Goal: Task Accomplishment & Management: Manage account settings

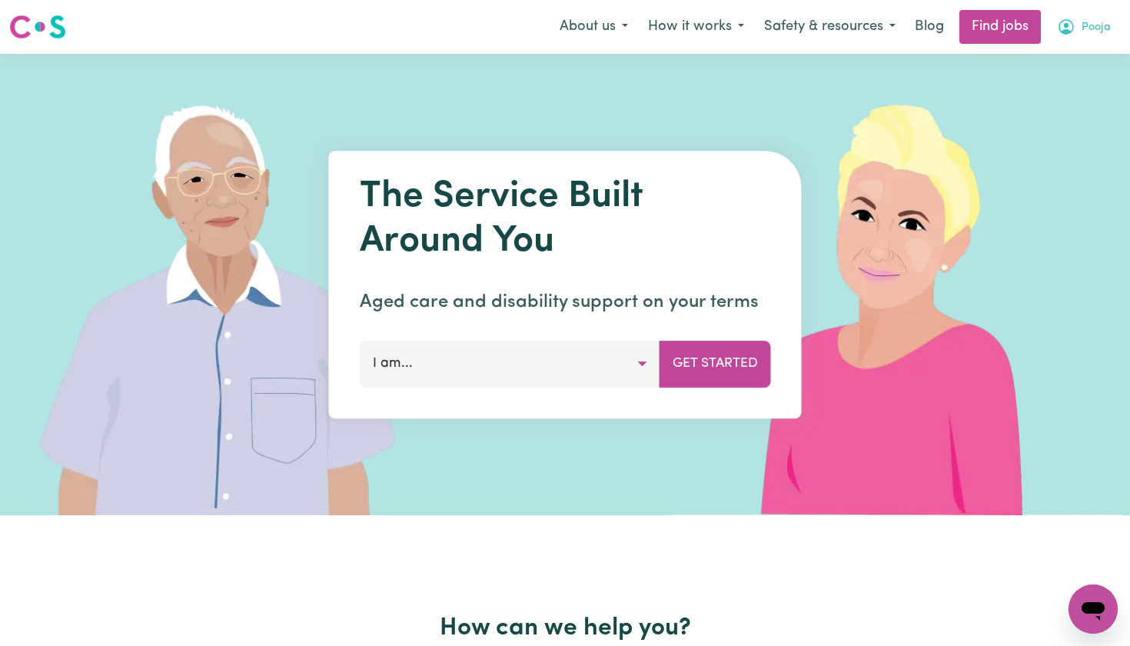
click at [1075, 33] on icon "My Account" at bounding box center [1066, 27] width 18 height 18
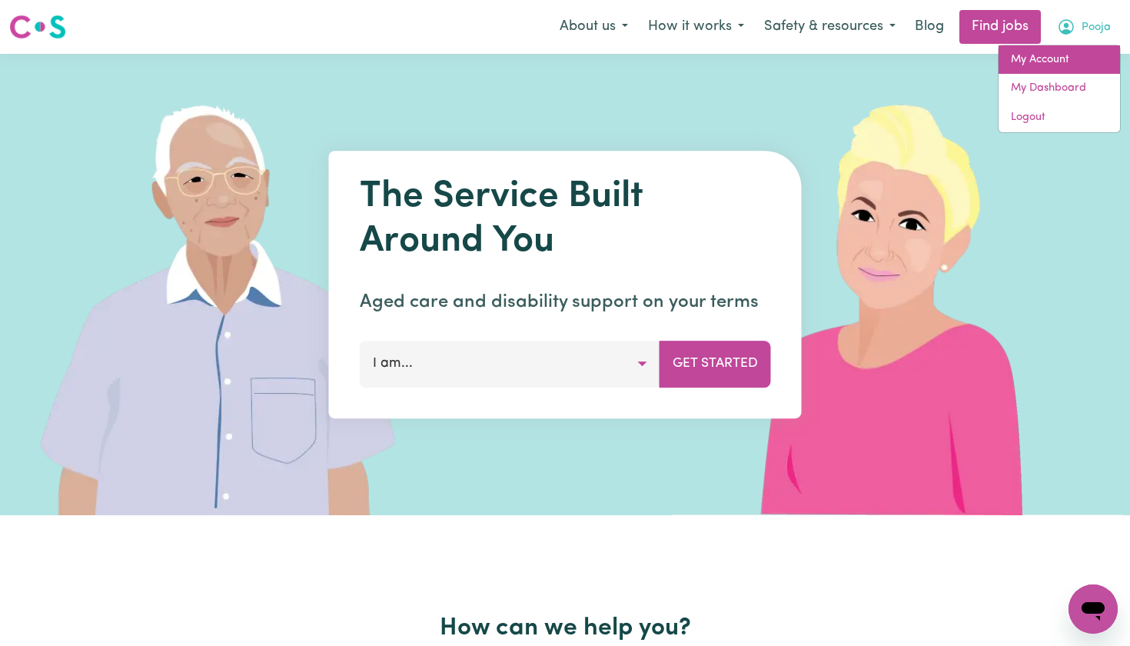
click at [1012, 60] on link "My Account" at bounding box center [1058, 59] width 121 height 29
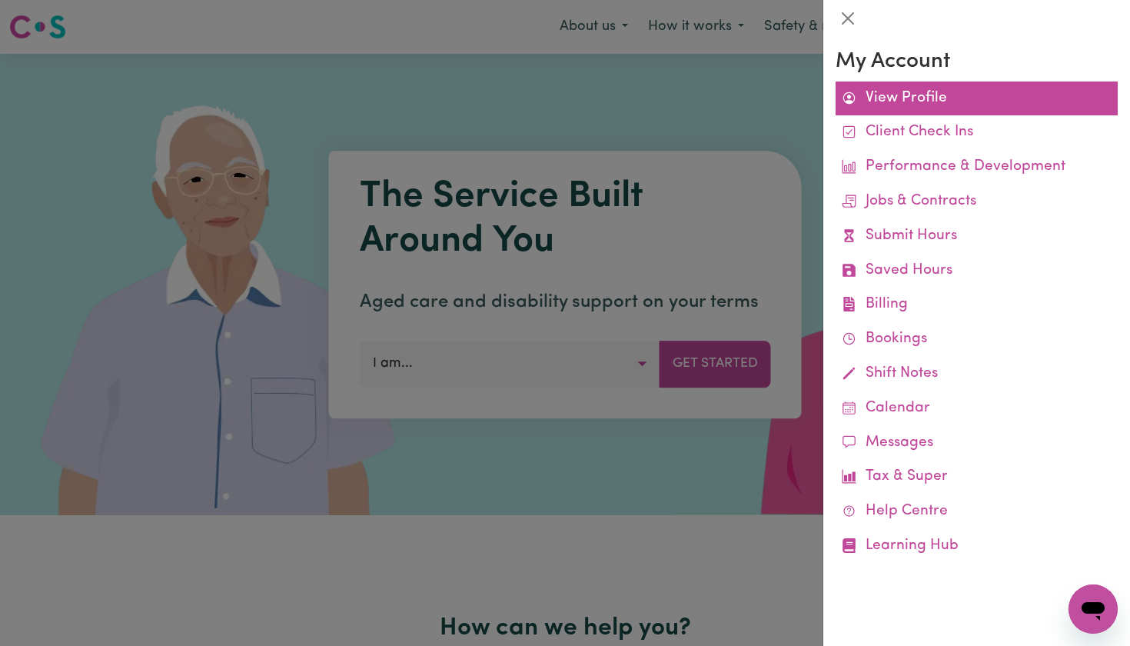
click at [930, 91] on link "View Profile" at bounding box center [976, 98] width 282 height 35
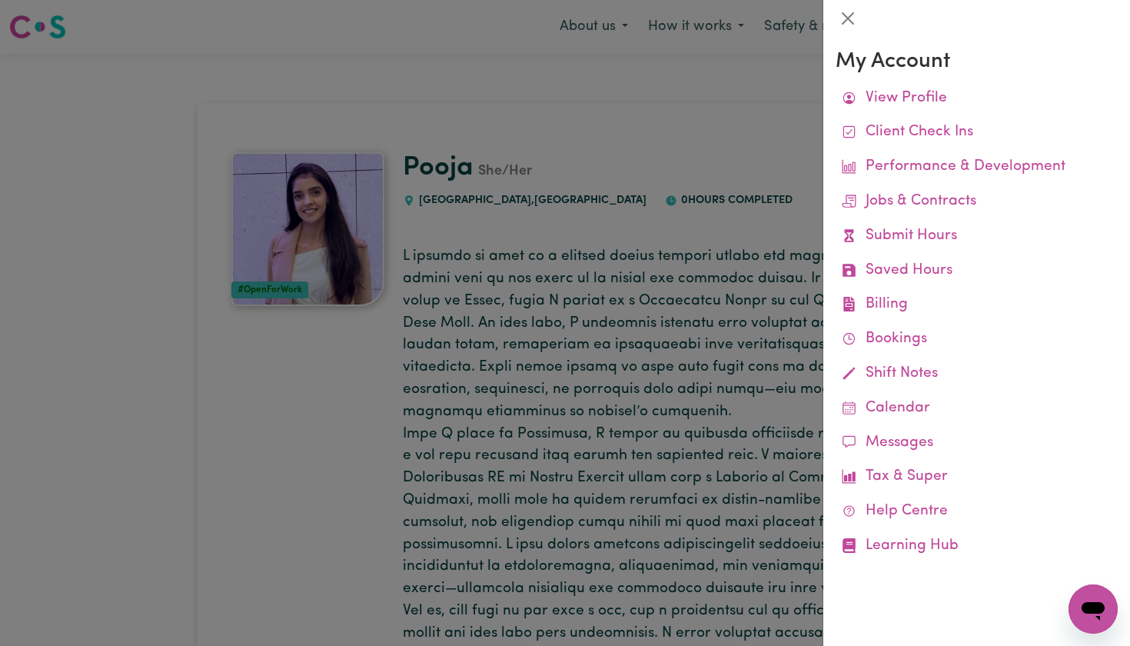
click at [664, 154] on div at bounding box center [565, 323] width 1130 height 646
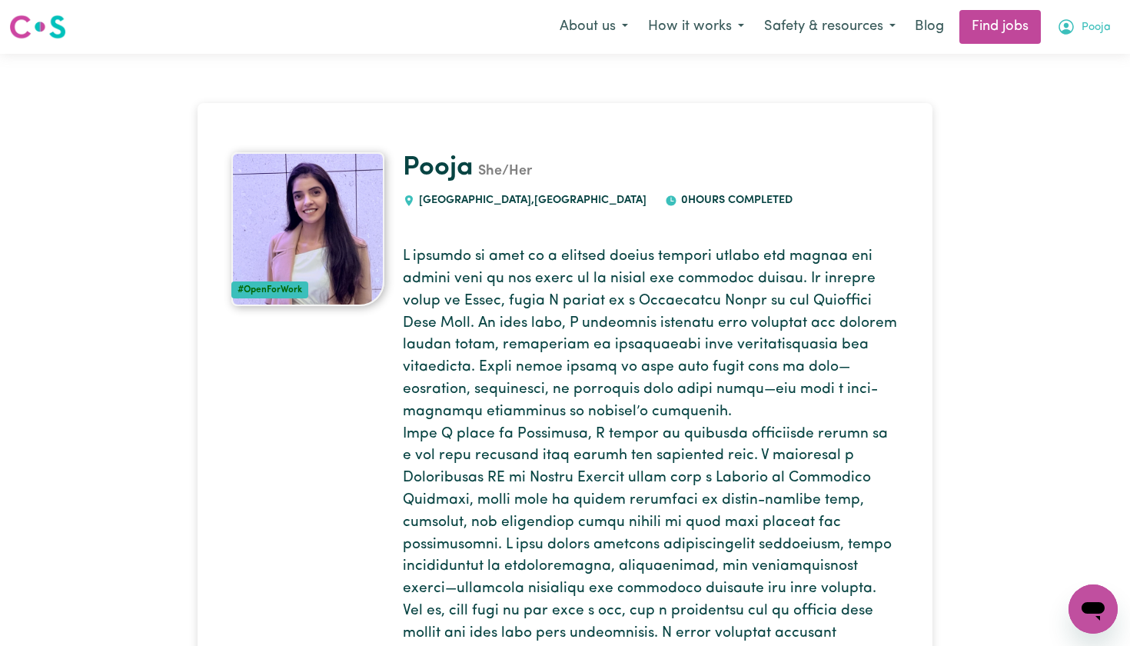
click at [1068, 23] on icon "My Account" at bounding box center [1066, 27] width 18 height 18
click at [1015, 64] on link "My Account" at bounding box center [1058, 59] width 121 height 29
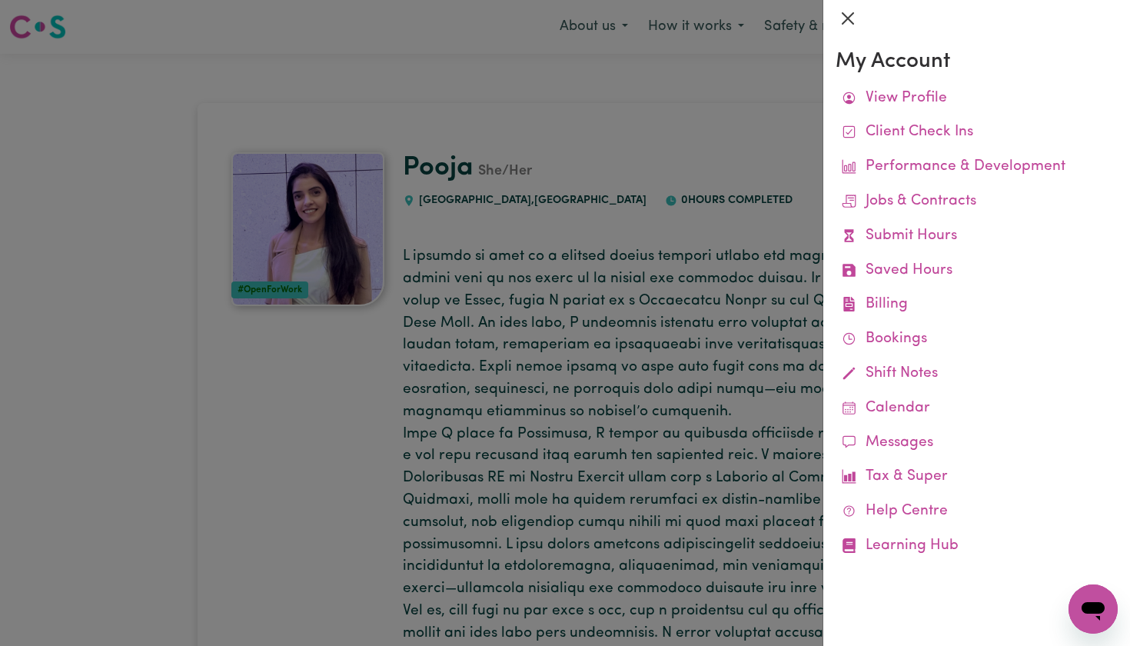
click at [839, 22] on button "Close" at bounding box center [847, 18] width 25 height 25
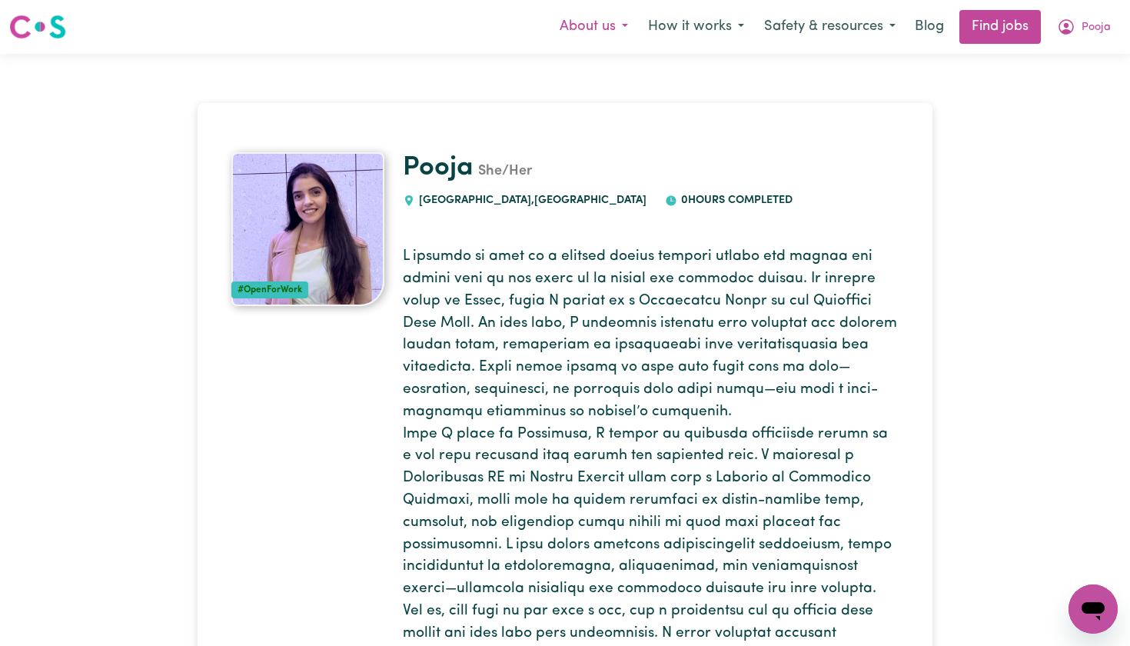
click at [580, 37] on button "About us" at bounding box center [594, 27] width 88 height 32
click at [933, 23] on link "Blog" at bounding box center [929, 27] width 48 height 34
click at [1088, 24] on span "Pooja" at bounding box center [1095, 27] width 29 height 17
click at [1065, 62] on link "My Account" at bounding box center [1058, 59] width 121 height 29
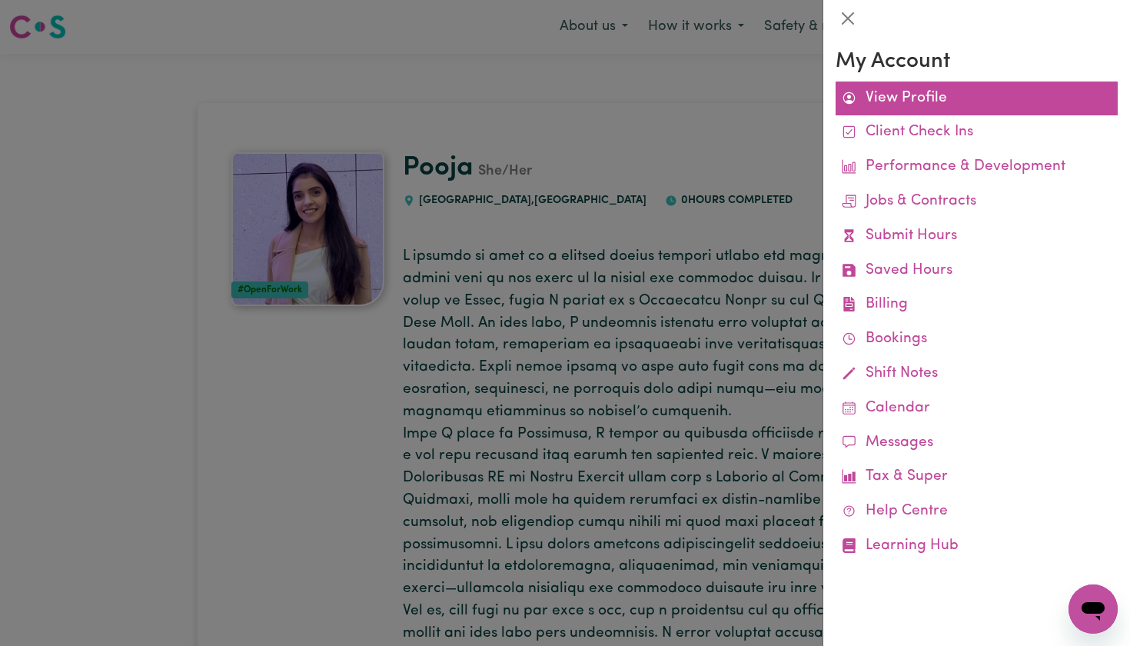
click at [929, 104] on link "View Profile" at bounding box center [976, 98] width 282 height 35
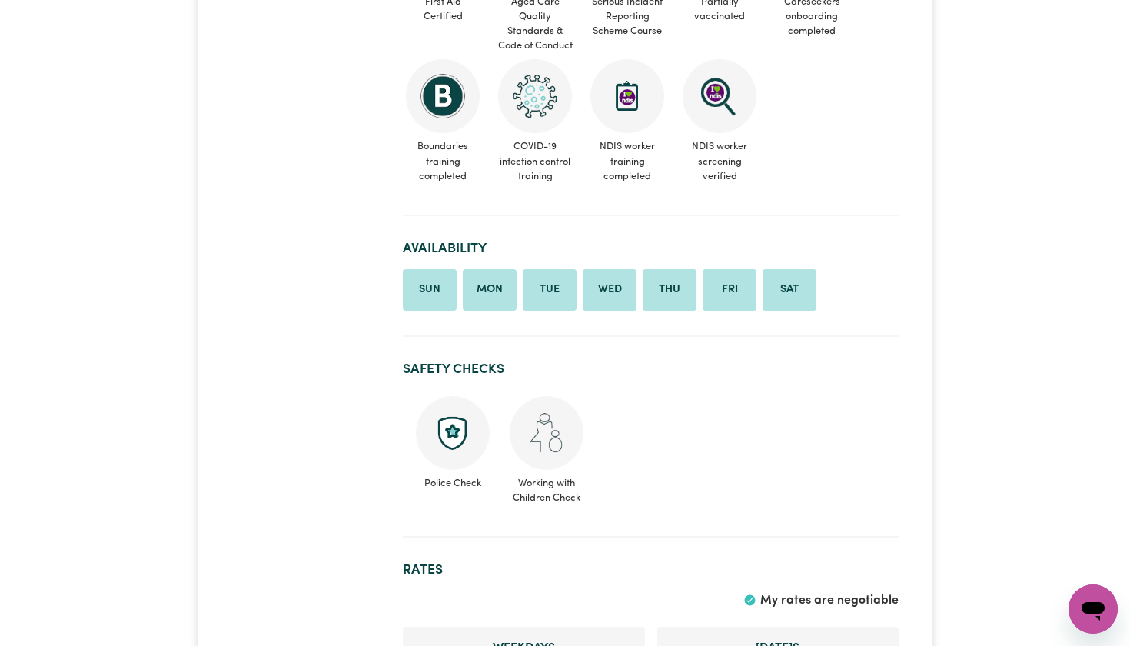
scroll to position [1021, 0]
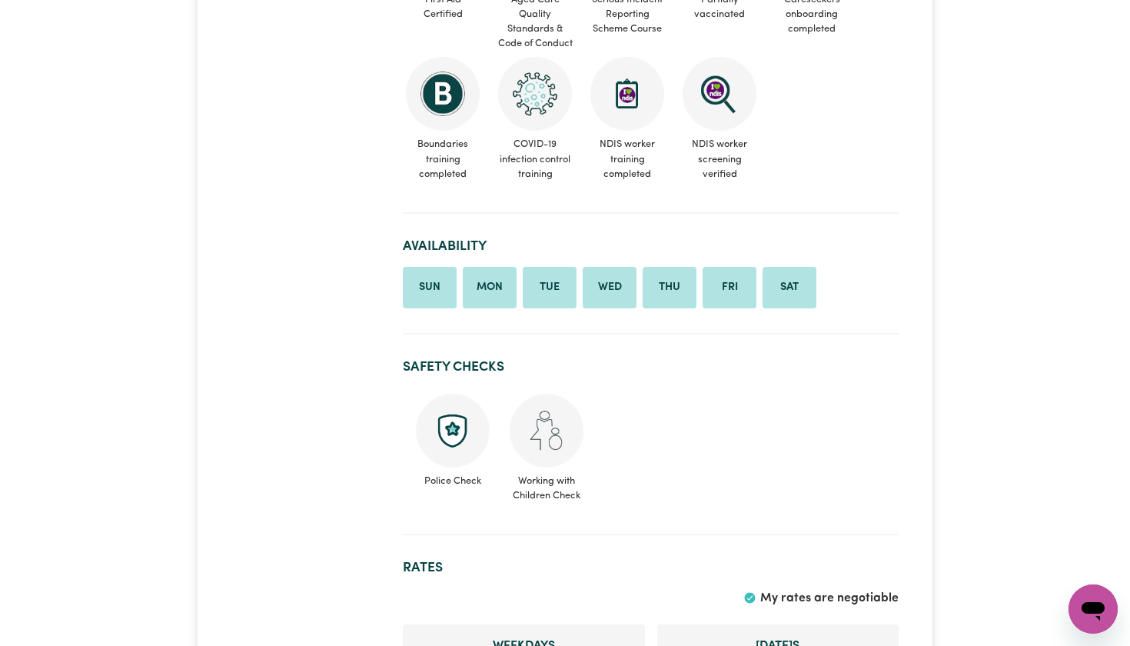
click at [428, 274] on li "Sun" at bounding box center [430, 288] width 54 height 42
click at [506, 267] on li "Mon" at bounding box center [490, 288] width 54 height 42
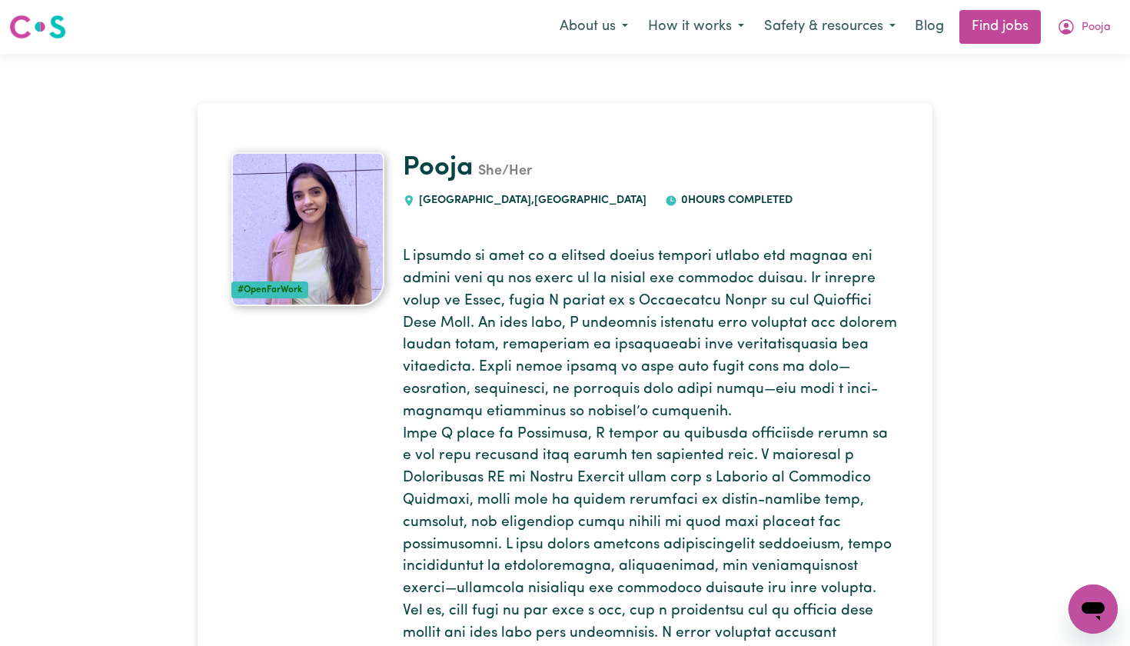
scroll to position [0, 0]
click at [1085, 26] on span "Pooja" at bounding box center [1095, 27] width 29 height 17
click at [1048, 84] on link "My Dashboard" at bounding box center [1058, 88] width 121 height 29
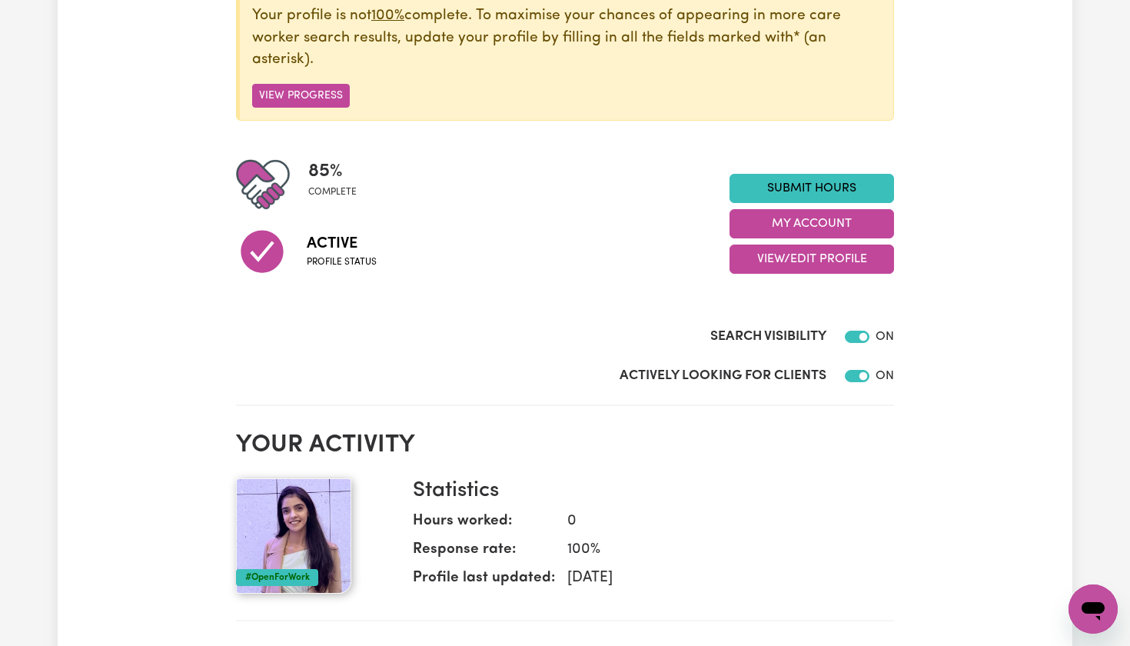
scroll to position [235, 0]
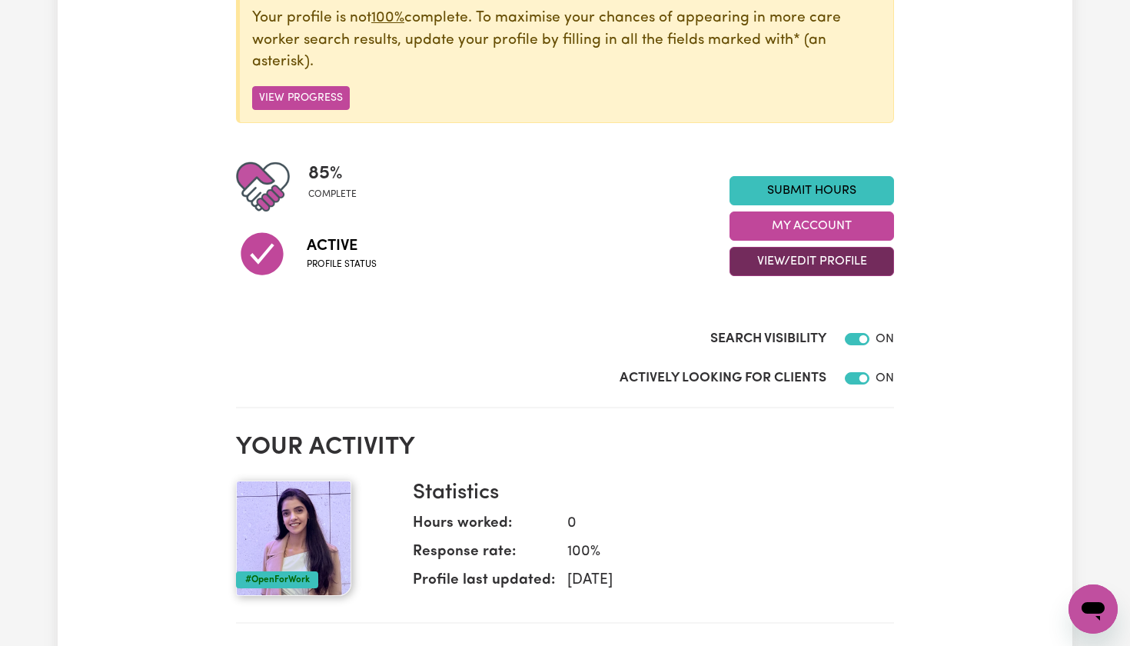
click at [769, 260] on button "View/Edit Profile" at bounding box center [811, 261] width 164 height 29
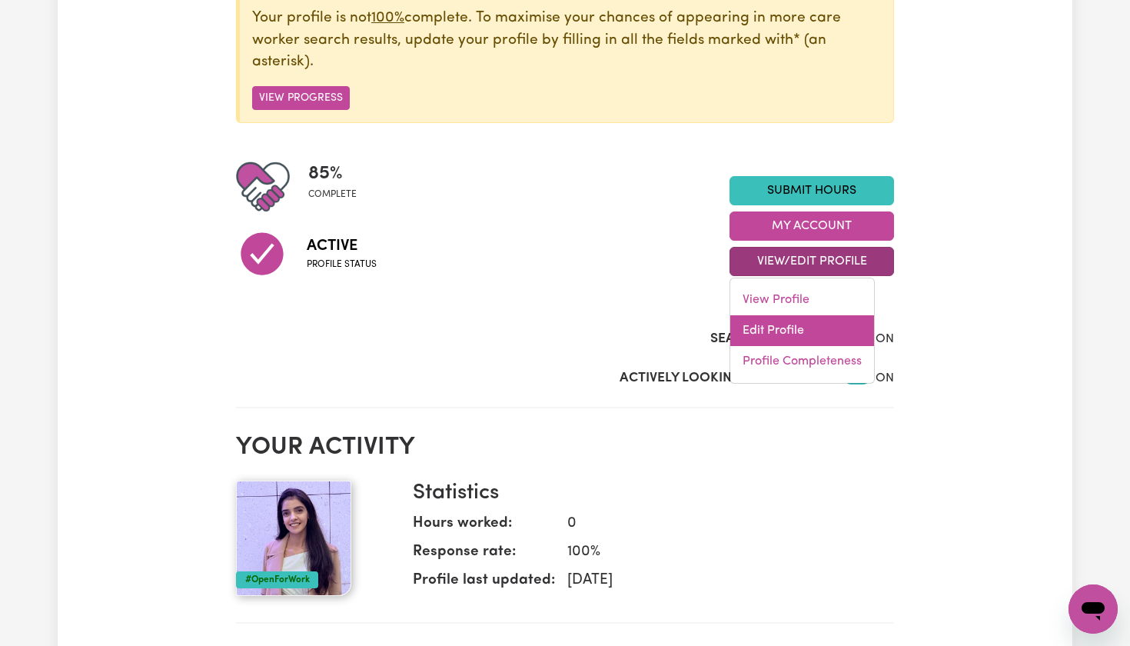
click at [766, 333] on link "Edit Profile" at bounding box center [802, 330] width 144 height 31
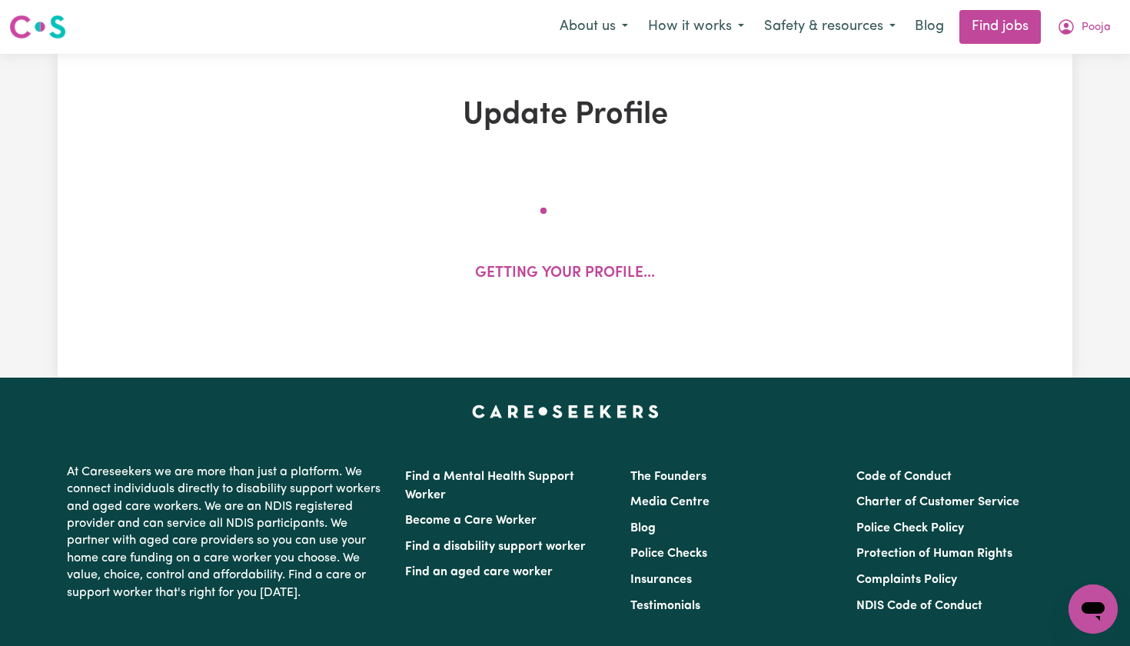
select select "female"
select select "Student Visa"
select select "Studying a healthcare related degree or qualification"
select select "38"
select select "48"
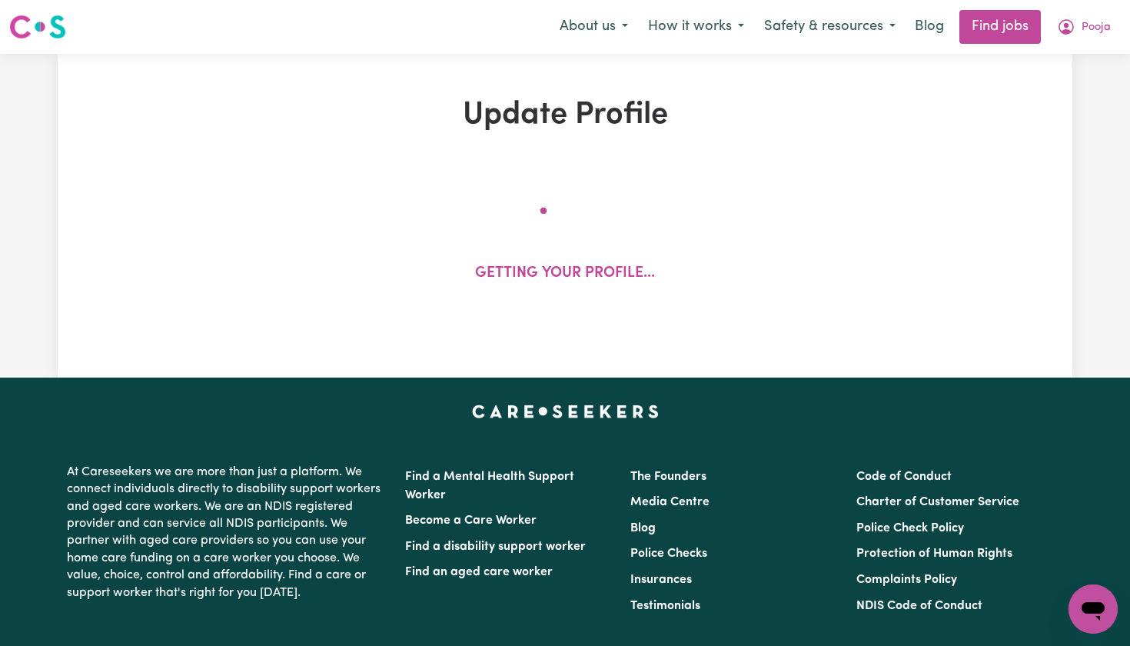
select select "60"
select select "66"
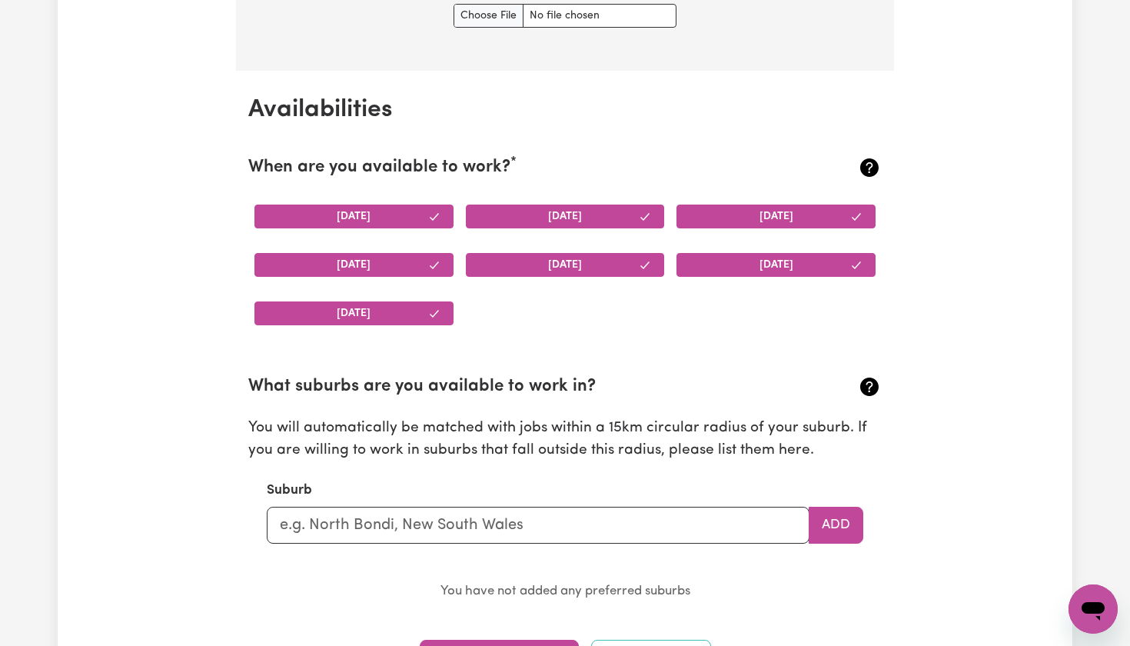
scroll to position [1352, 0]
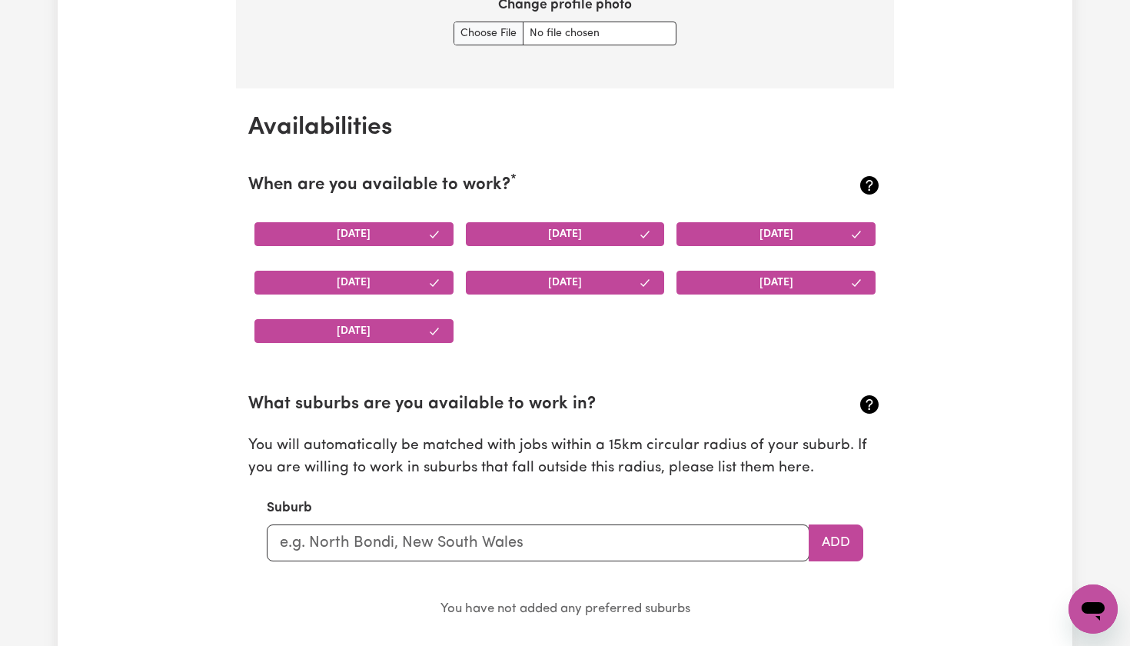
click at [437, 327] on icon "button" at bounding box center [434, 331] width 12 height 12
click at [808, 274] on button "Saturday" at bounding box center [775, 283] width 199 height 24
click at [369, 279] on button "Thursday" at bounding box center [353, 283] width 199 height 24
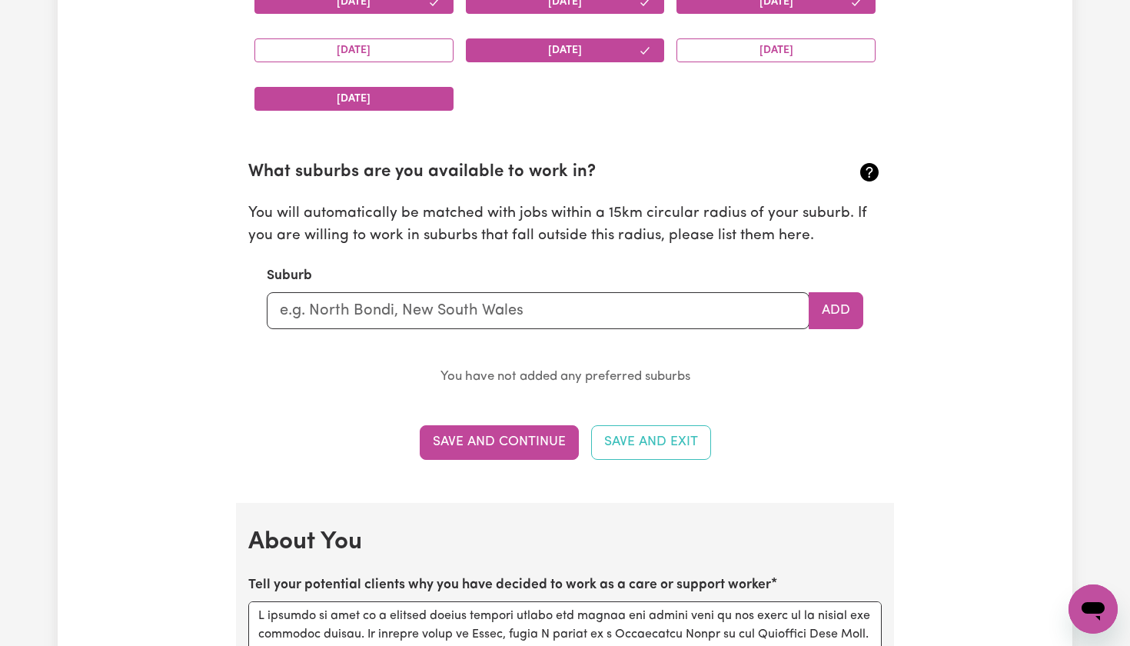
scroll to position [1589, 0]
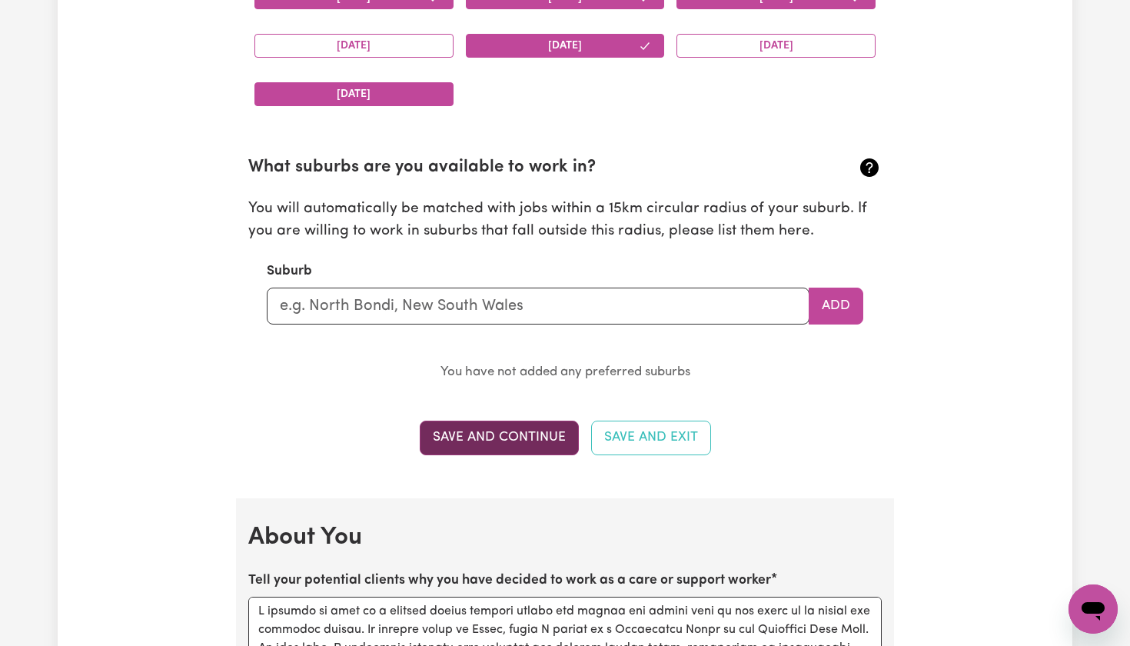
click at [548, 422] on button "Save and Continue" at bounding box center [499, 437] width 159 height 34
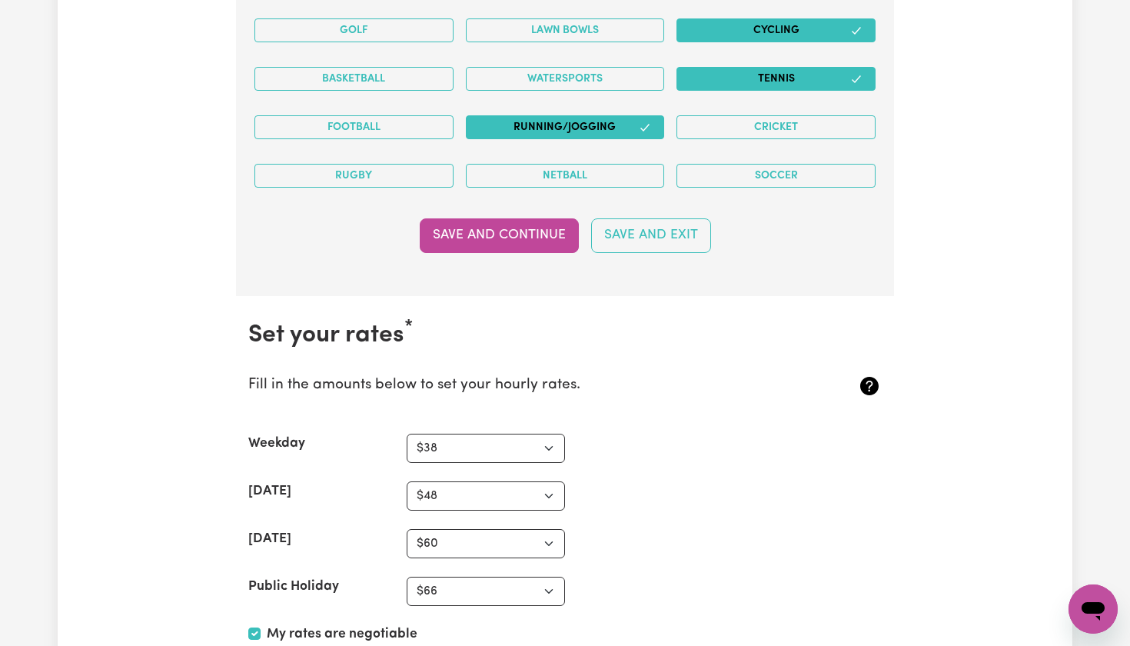
scroll to position [3267, 0]
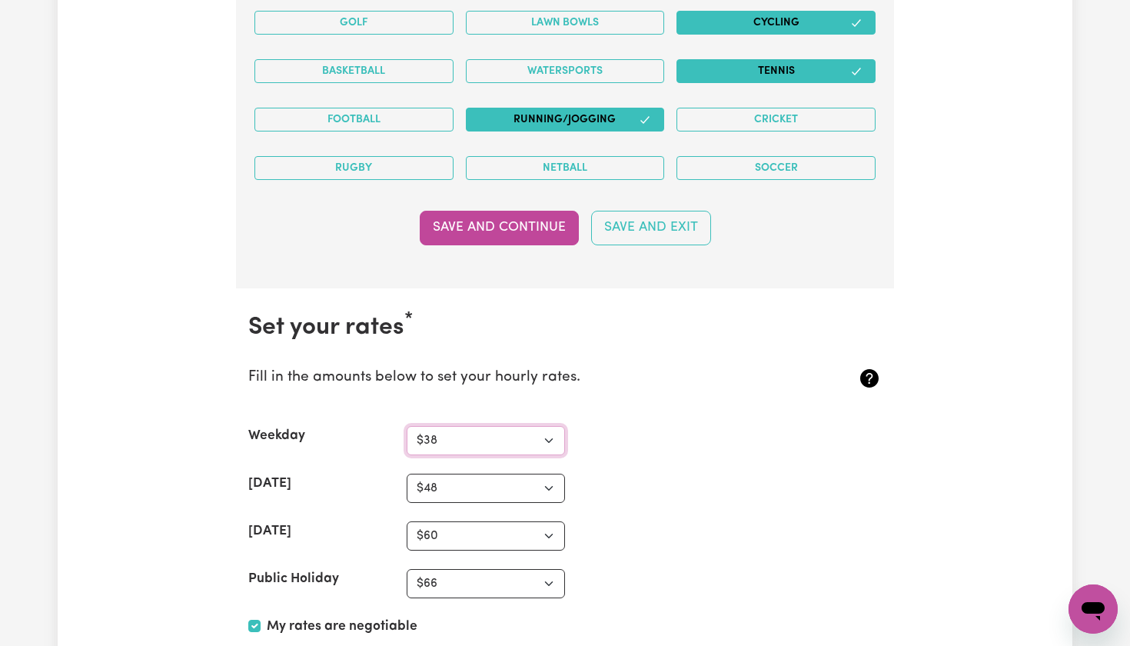
select select "45"
select select "50"
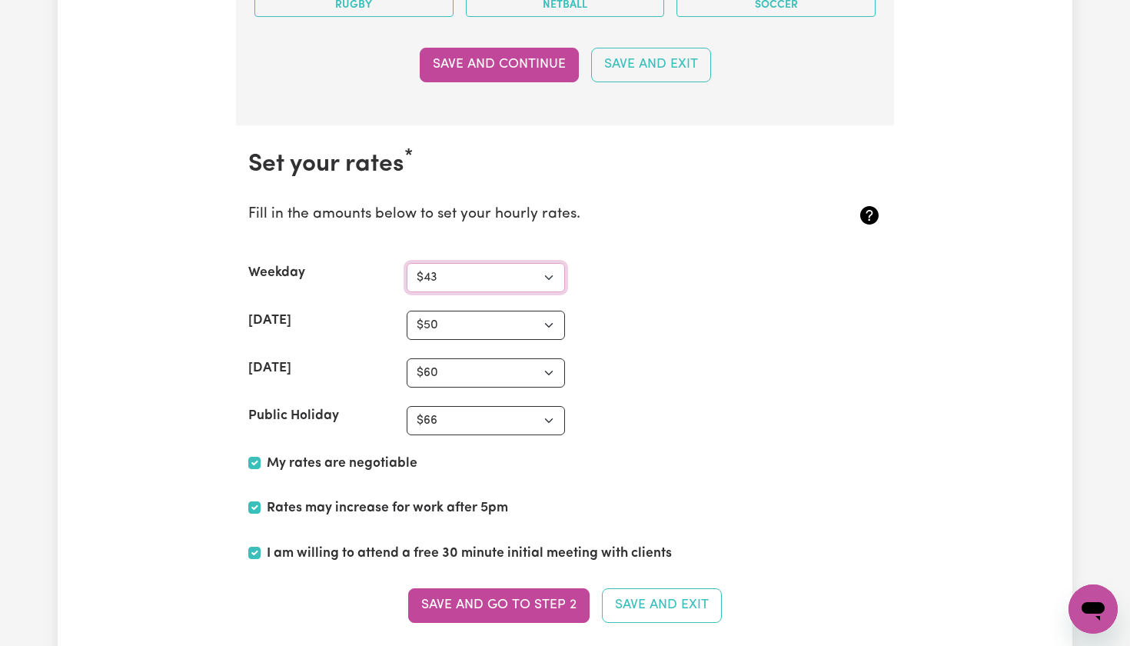
scroll to position [3433, 0]
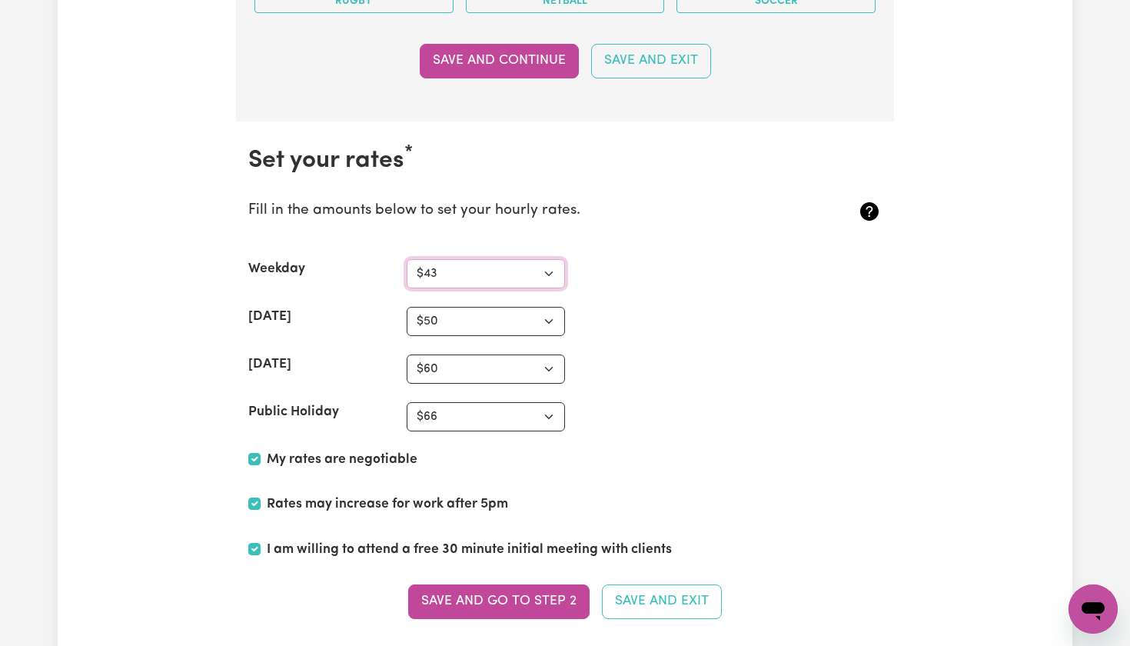
select select "44"
select select "60"
select select "77"
select select "80"
select select "55"
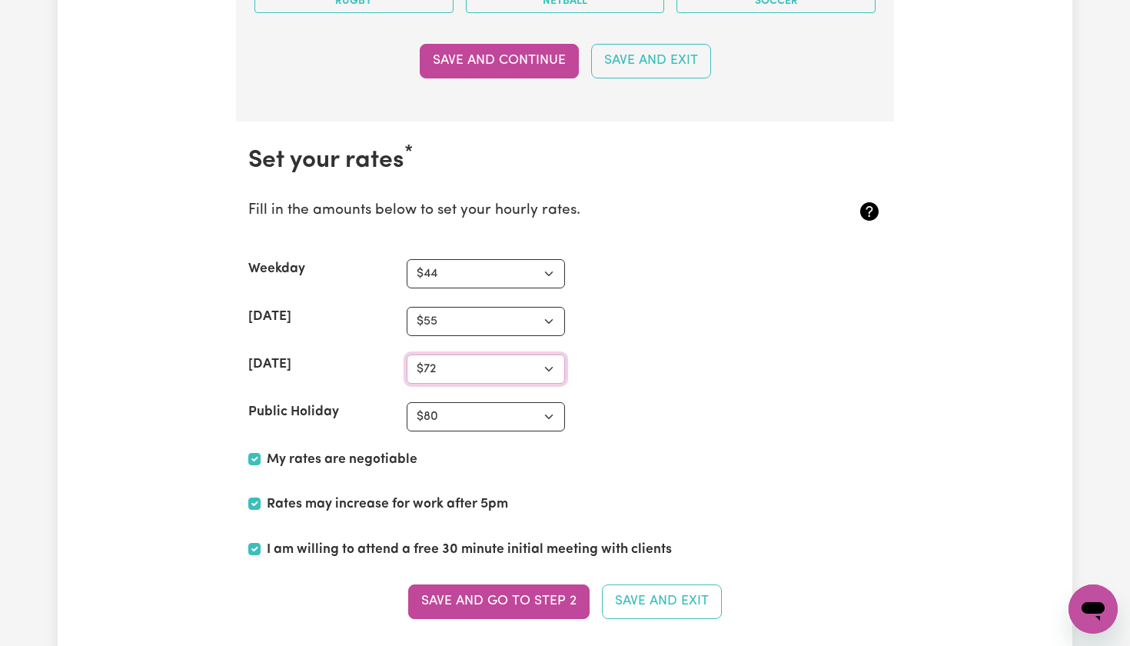
select select "70"
click at [477, 590] on button "Save and go to Step 2" at bounding box center [498, 601] width 181 height 34
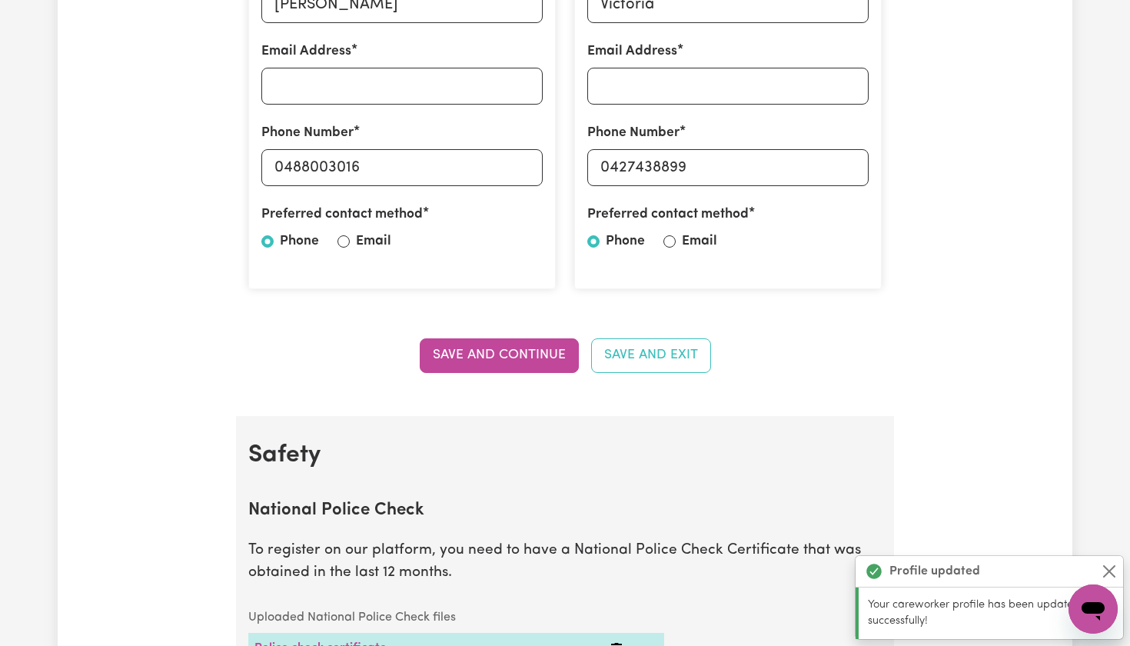
scroll to position [573, 0]
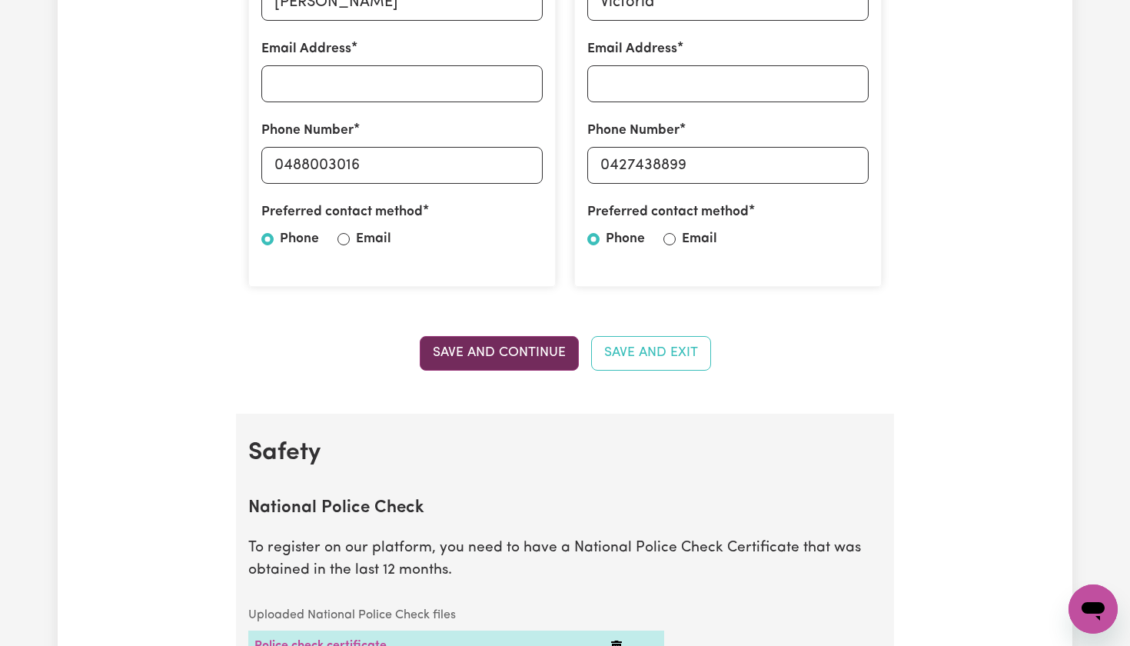
click at [556, 347] on button "Save and Continue" at bounding box center [499, 353] width 159 height 34
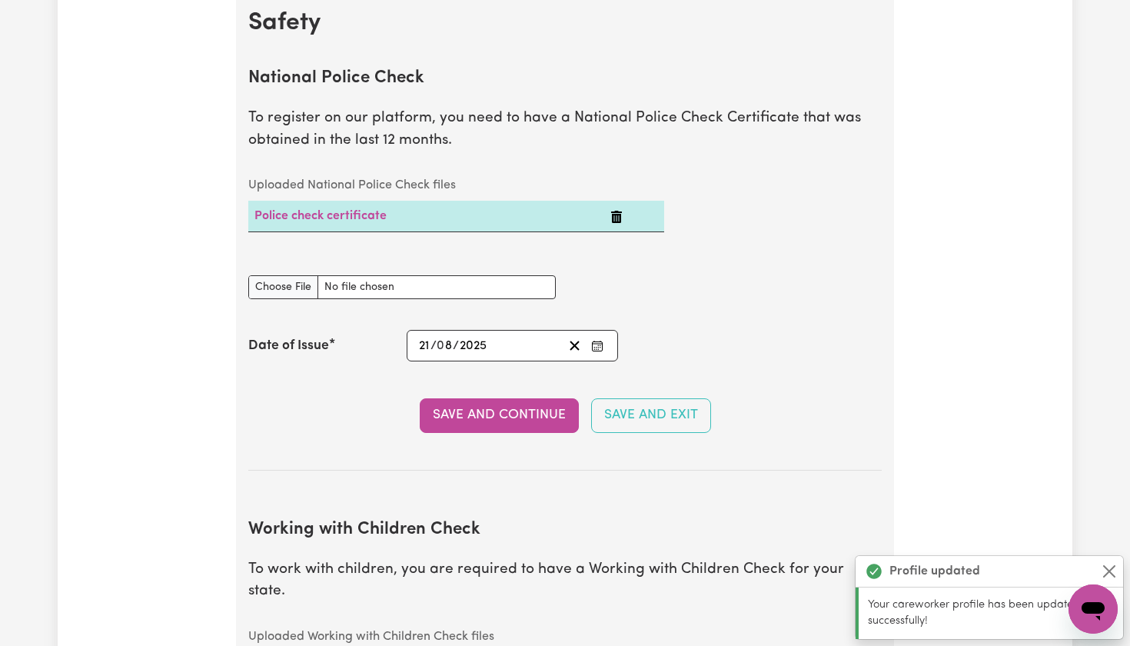
scroll to position [1008, 0]
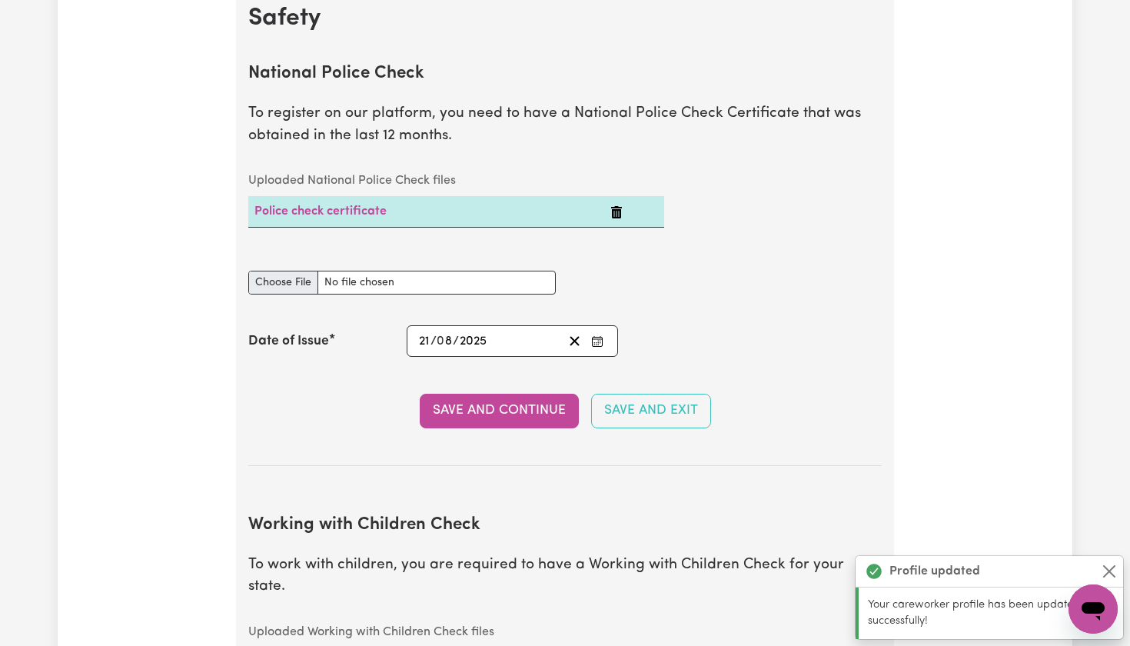
click at [301, 275] on input "National Police Check document" at bounding box center [401, 283] width 307 height 24
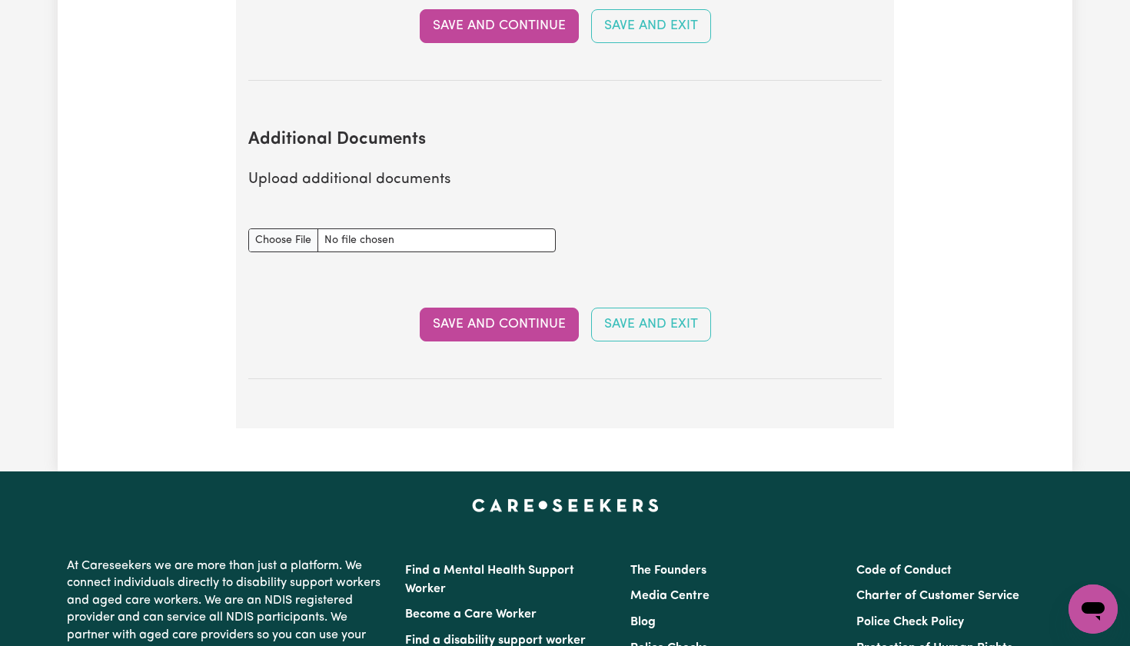
scroll to position [3015, 0]
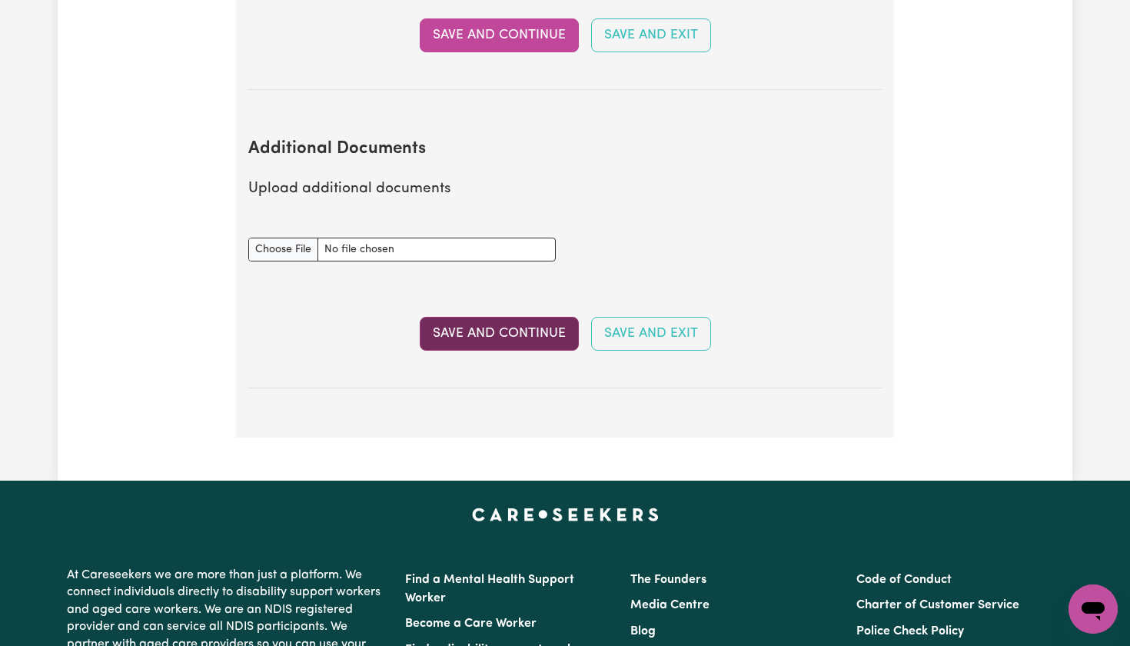
click at [523, 317] on button "Save and Continue" at bounding box center [499, 334] width 159 height 34
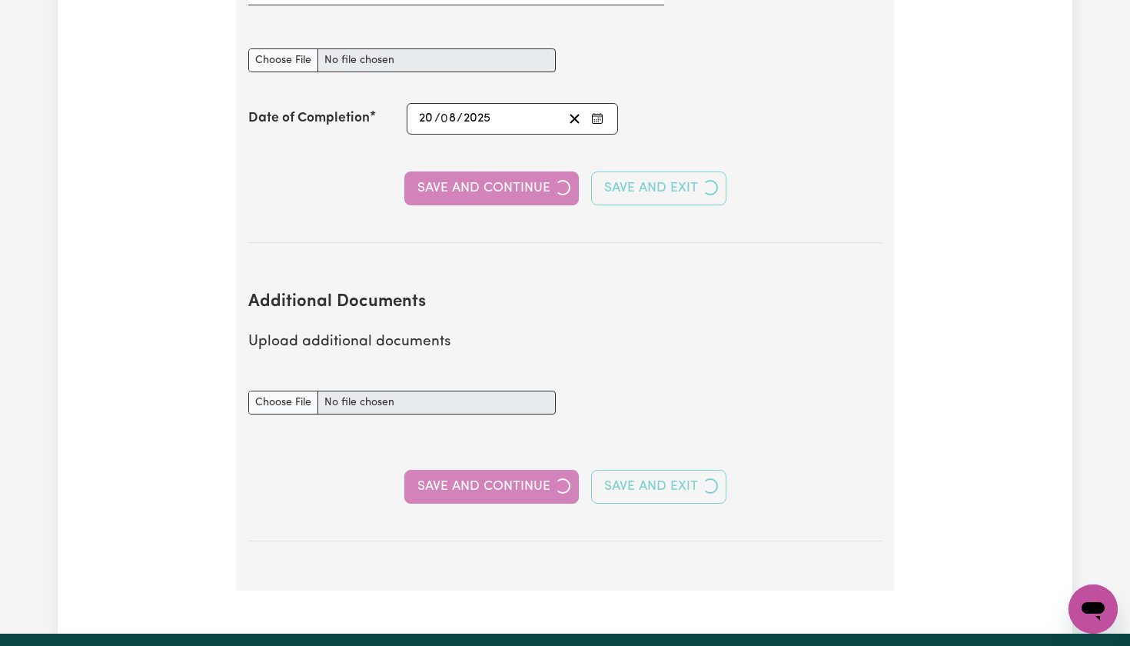
select select "Certificate III (Individual Support)"
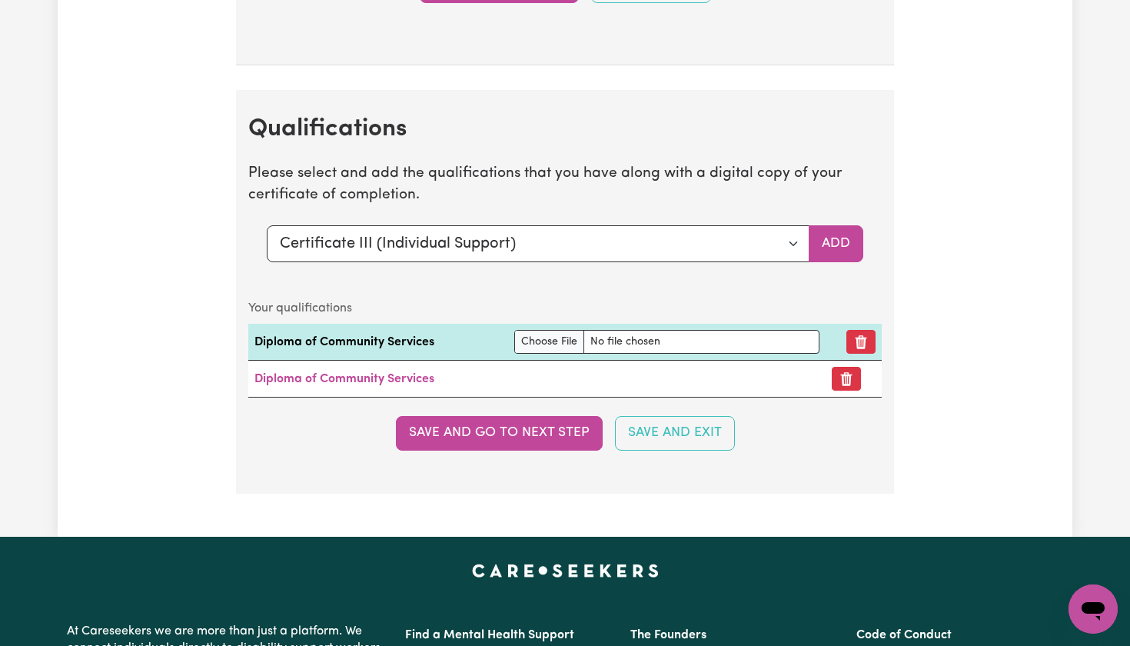
scroll to position [3578, 0]
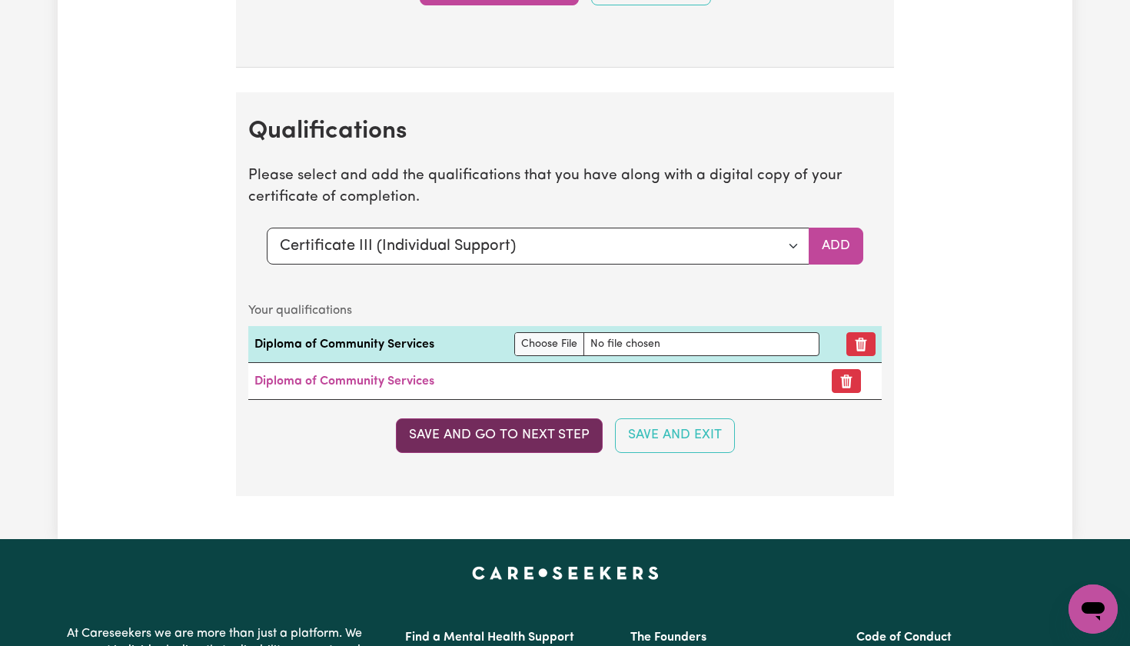
click at [523, 418] on button "Save and go to next step" at bounding box center [499, 435] width 207 height 34
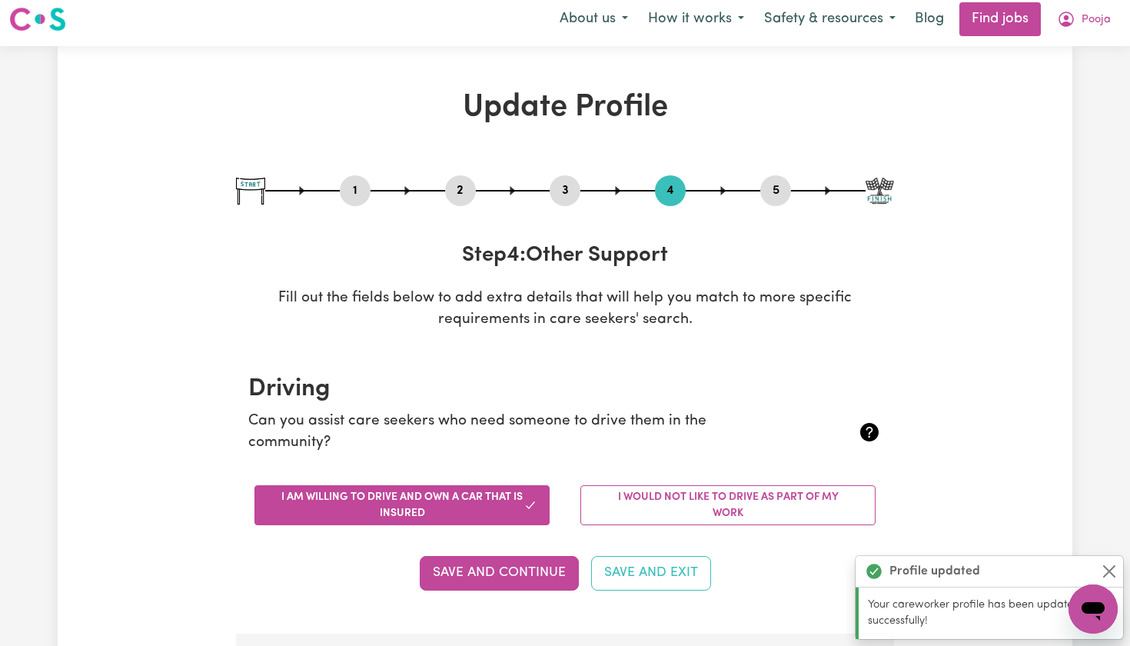
scroll to position [0, 0]
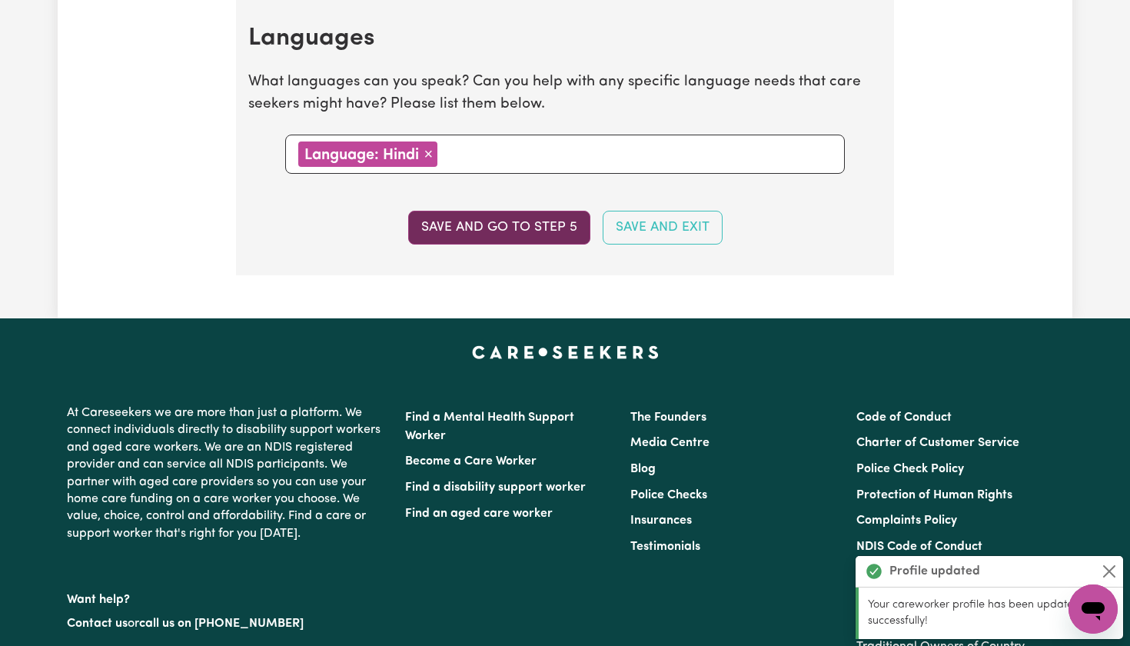
click at [540, 215] on button "Save and go to step 5" at bounding box center [499, 228] width 182 height 34
select select "I am working in another industry"
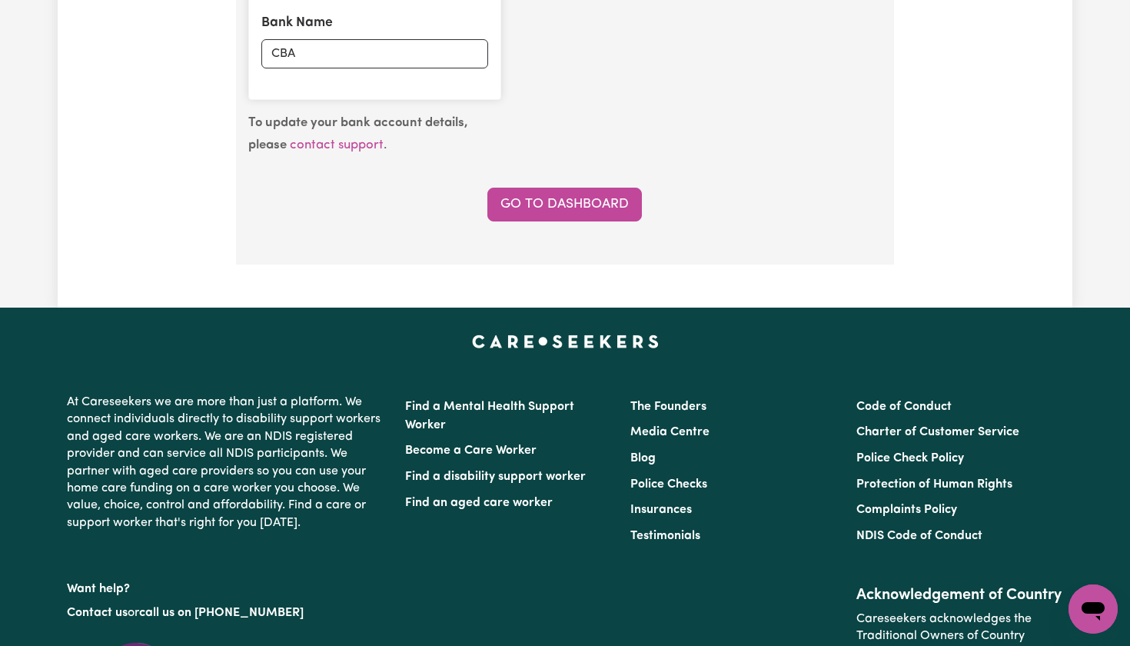
scroll to position [1342, 0]
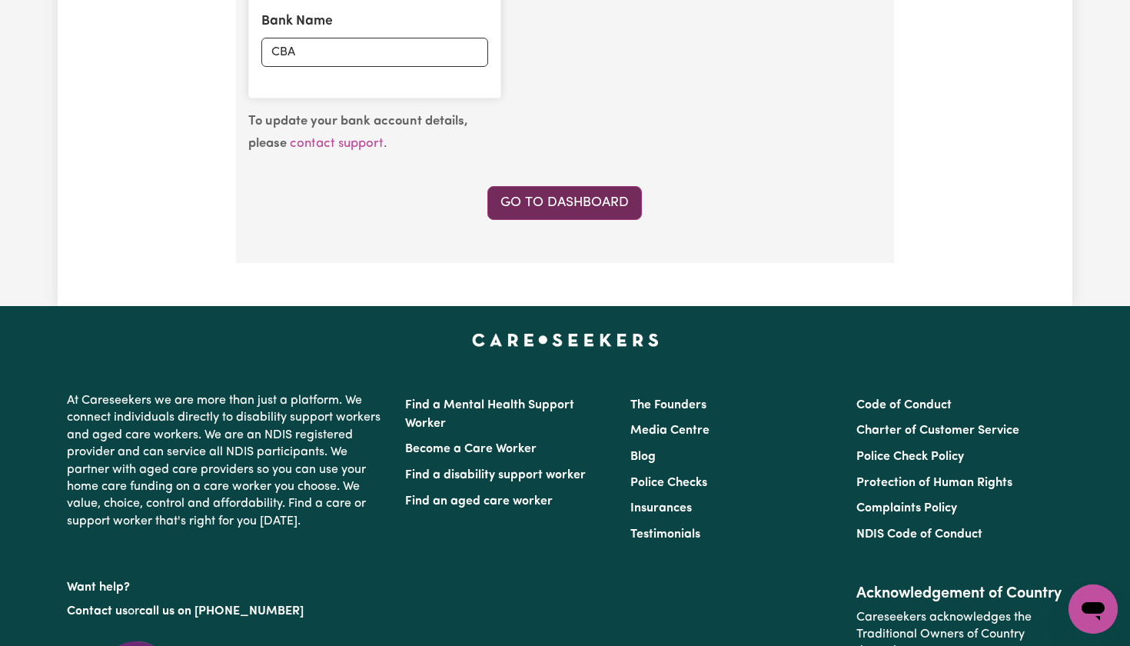
click at [556, 198] on link "Go to Dashboard" at bounding box center [564, 203] width 154 height 34
